Goal: Task Accomplishment & Management: Manage account settings

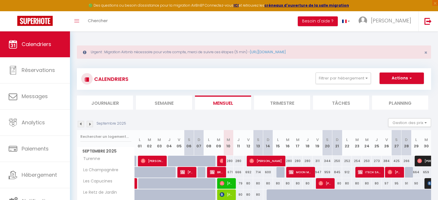
select select
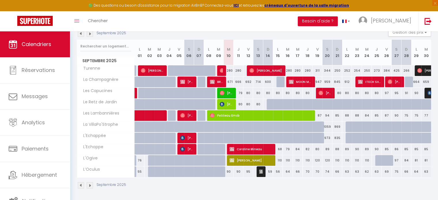
scroll to position [90, 0]
click at [229, 103] on span "[PERSON_NAME]" at bounding box center [226, 104] width 13 height 11
select select "OK"
select select "0"
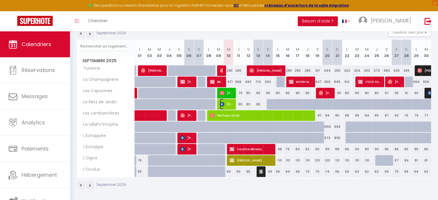
select select "0"
select select "1"
select select
